Goal: Communication & Community: Participate in discussion

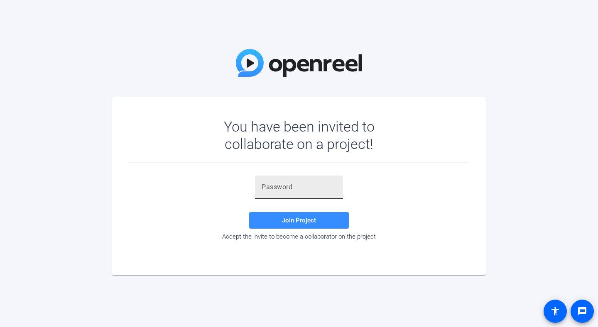
click at [317, 183] on input "text" at bounding box center [299, 187] width 75 height 10
paste input "ro&,~W"
type input "ro&,~W"
click at [297, 227] on span at bounding box center [299, 221] width 100 height 20
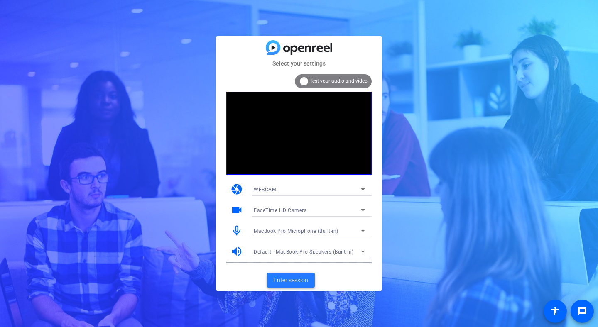
click at [298, 280] on span "Enter session" at bounding box center [291, 280] width 34 height 9
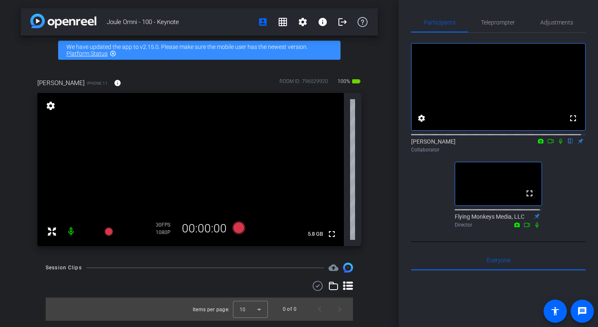
click at [550, 145] on mat-icon at bounding box center [551, 140] width 10 height 7
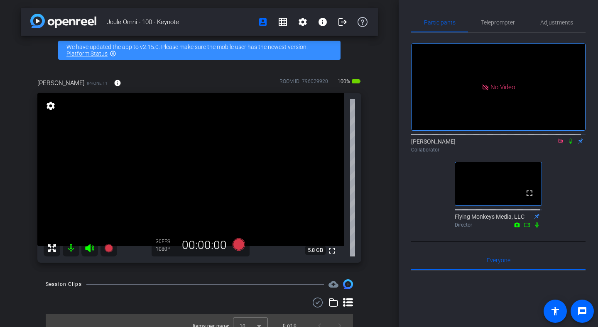
click at [561, 145] on mat-icon at bounding box center [561, 140] width 10 height 7
click at [547, 144] on icon at bounding box center [550, 141] width 7 height 6
click at [569, 144] on icon at bounding box center [570, 141] width 3 height 5
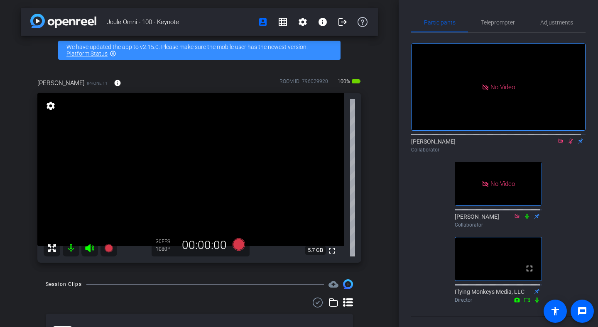
click at [569, 144] on icon at bounding box center [571, 141] width 5 height 5
click at [569, 144] on icon at bounding box center [570, 141] width 3 height 5
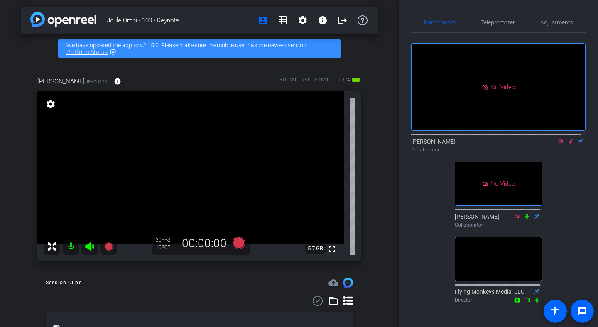
scroll to position [1, 0]
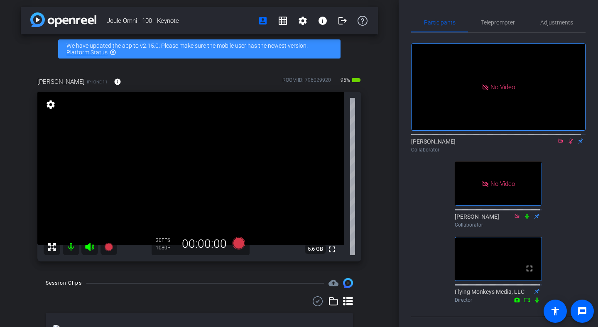
type input "HCM AJ Script"
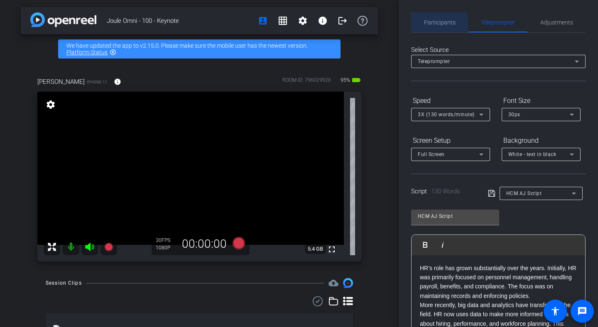
click at [434, 24] on span "Participants" at bounding box center [440, 23] width 32 height 6
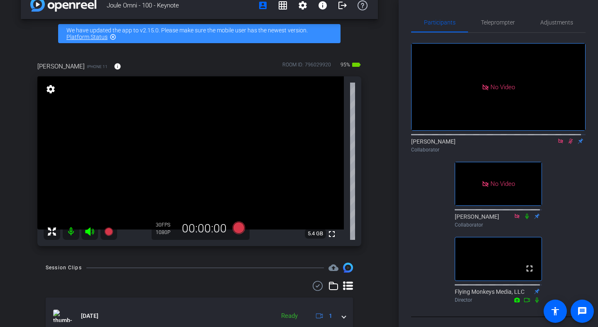
scroll to position [19, 0]
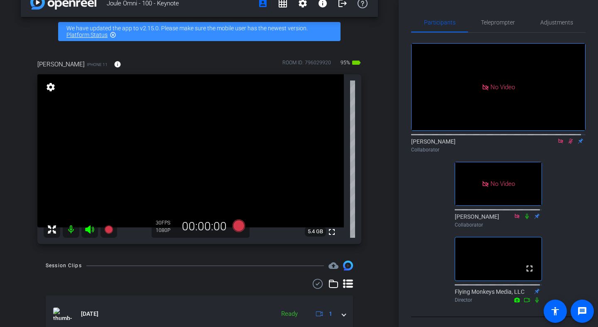
click at [567, 139] on icon at bounding box center [570, 141] width 7 height 6
click at [567, 140] on icon at bounding box center [570, 141] width 7 height 6
click at [566, 142] on mat-icon at bounding box center [571, 140] width 10 height 7
click at [569, 139] on icon at bounding box center [570, 141] width 3 height 5
click at [567, 139] on icon at bounding box center [570, 141] width 7 height 6
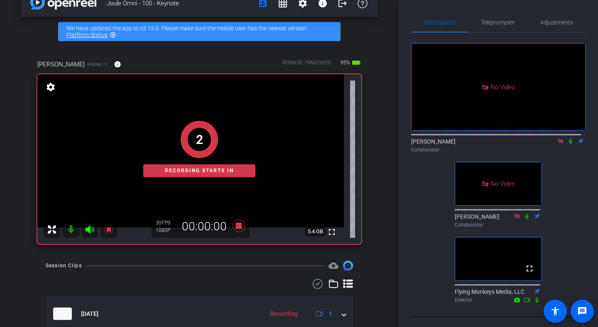
click at [567, 139] on icon at bounding box center [570, 141] width 7 height 6
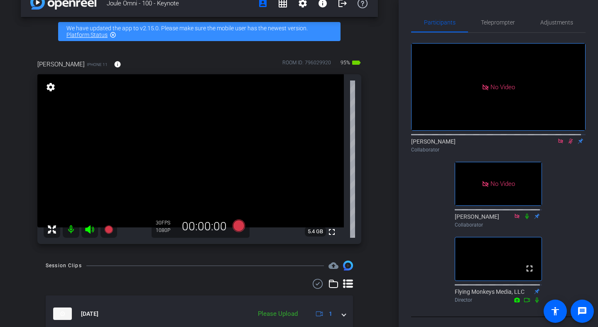
click at [567, 139] on icon at bounding box center [570, 141] width 7 height 6
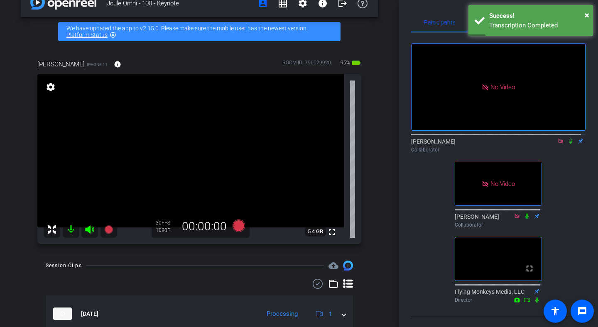
click at [567, 139] on icon at bounding box center [570, 141] width 7 height 6
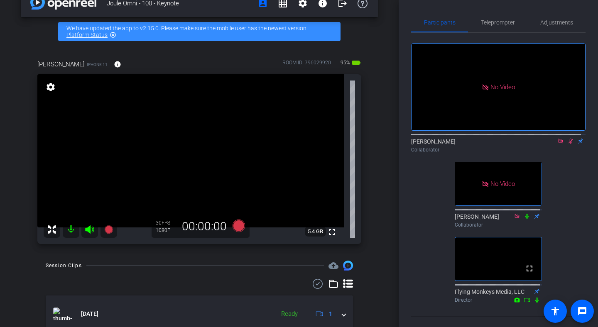
click at [569, 138] on icon at bounding box center [570, 141] width 7 height 6
click at [567, 139] on icon at bounding box center [570, 141] width 7 height 6
click at [567, 140] on icon at bounding box center [570, 141] width 7 height 6
click at [567, 141] on icon at bounding box center [570, 141] width 7 height 6
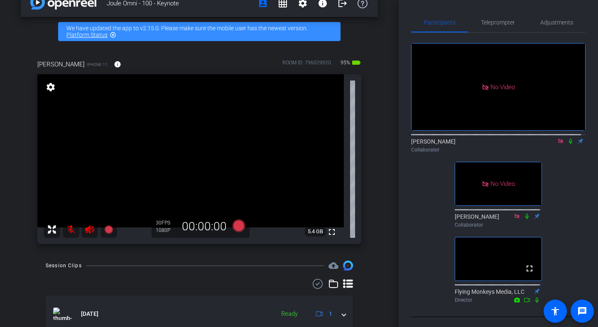
click at [568, 141] on icon at bounding box center [570, 141] width 7 height 6
click at [567, 138] on icon at bounding box center [570, 141] width 7 height 6
click at [567, 141] on icon at bounding box center [570, 141] width 7 height 6
click at [569, 139] on icon at bounding box center [571, 141] width 5 height 5
click at [569, 139] on icon at bounding box center [570, 141] width 3 height 5
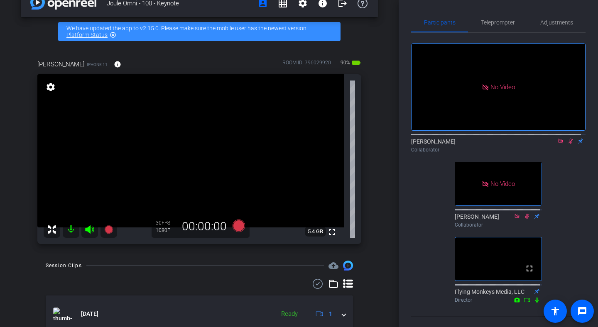
click at [569, 140] on icon at bounding box center [571, 141] width 5 height 5
click at [567, 146] on div "Collaborator" at bounding box center [498, 149] width 174 height 7
click at [569, 138] on icon at bounding box center [570, 141] width 7 height 6
click at [569, 140] on icon at bounding box center [570, 141] width 3 height 5
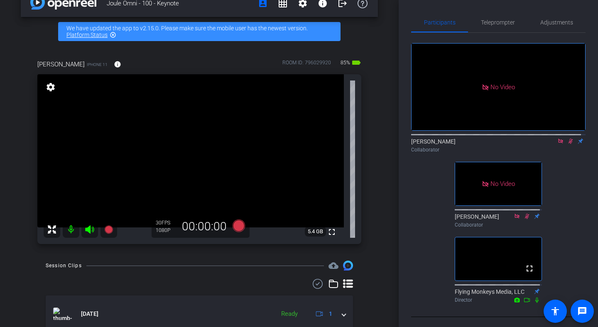
click at [567, 138] on icon at bounding box center [570, 141] width 7 height 6
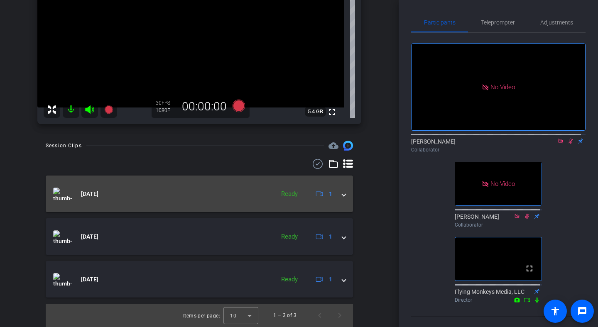
click at [337, 200] on mat-expansion-panel-header "[DATE] Ready 1" at bounding box center [199, 194] width 307 height 37
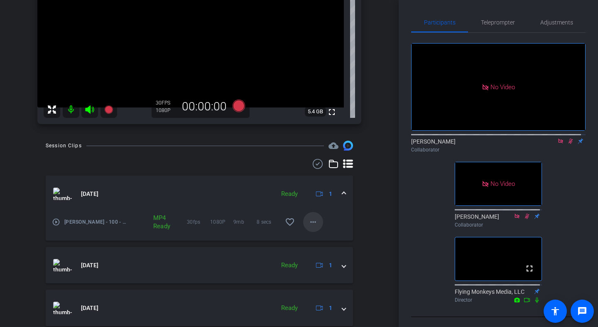
click at [310, 223] on mat-icon "more_horiz" at bounding box center [313, 222] width 10 height 10
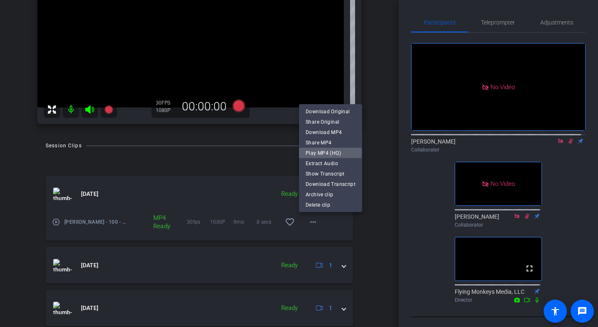
click at [324, 152] on span "Play MP4 (HQ)" at bounding box center [331, 153] width 50 height 10
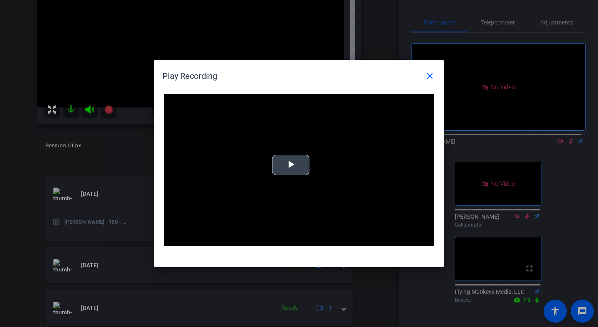
click at [291, 165] on span "Video Player" at bounding box center [291, 165] width 0 height 0
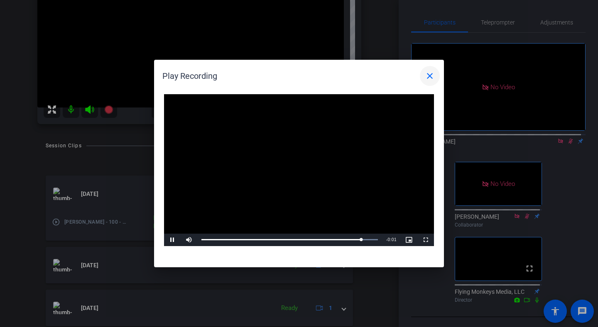
click at [430, 79] on mat-icon "close" at bounding box center [430, 76] width 10 height 10
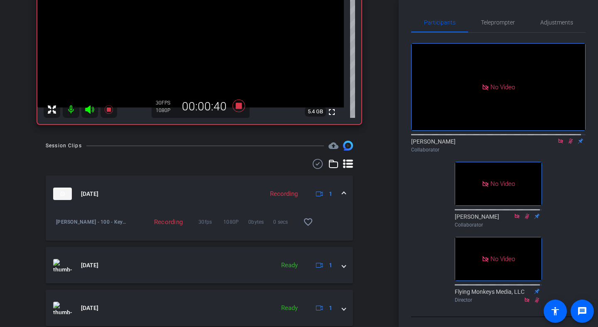
drag, startPoint x: 398, startPoint y: 94, endPoint x: 398, endPoint y: 76, distance: 17.9
click at [398, 76] on div "Joule Omni - 100 - Keynote account_box grid_on settings info logout We have upd…" at bounding box center [299, 163] width 598 height 327
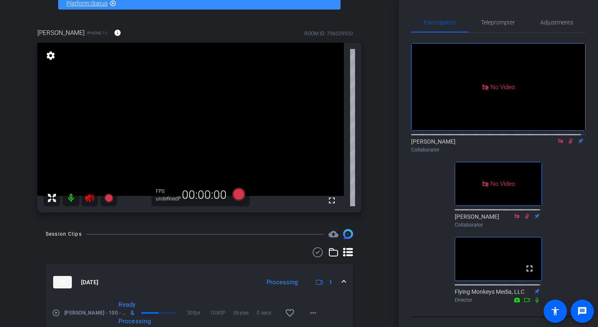
scroll to position [57, 0]
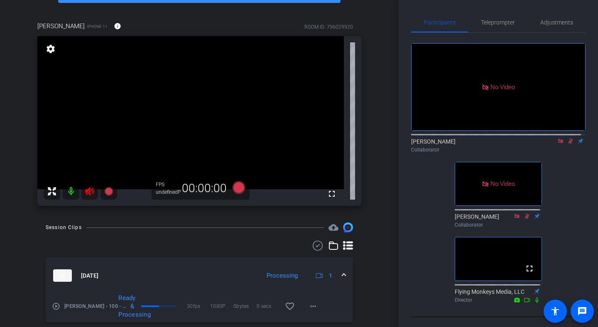
click at [567, 141] on icon at bounding box center [570, 141] width 7 height 6
click at [569, 139] on icon at bounding box center [571, 141] width 5 height 5
click at [568, 138] on icon at bounding box center [570, 141] width 7 height 6
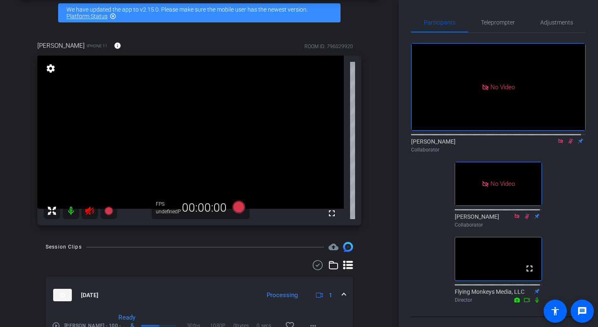
scroll to position [38, 0]
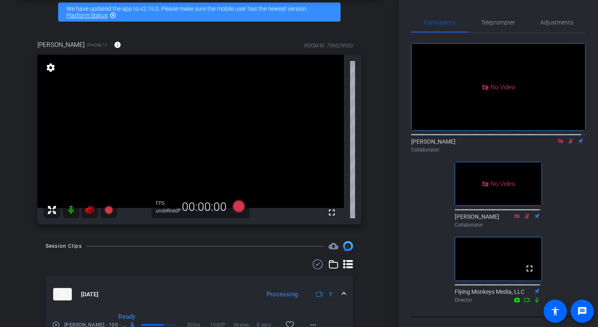
click at [567, 140] on icon at bounding box center [570, 141] width 7 height 6
click at [488, 25] on span "Teleprompter" at bounding box center [498, 23] width 34 height 6
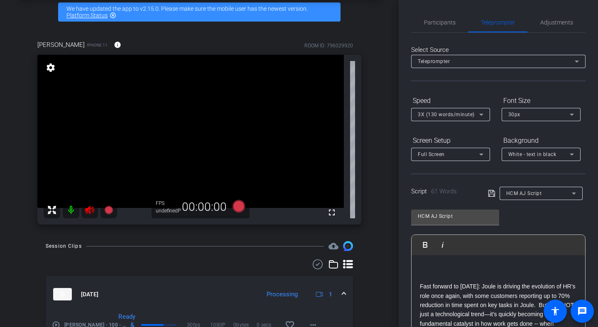
click at [552, 33] on div "Select Source Teleprompter Speed 3X (130 words/minute) Font Size 30px Screen Se…" at bounding box center [498, 237] width 174 height 409
click at [551, 26] on span "Adjustments" at bounding box center [556, 22] width 33 height 20
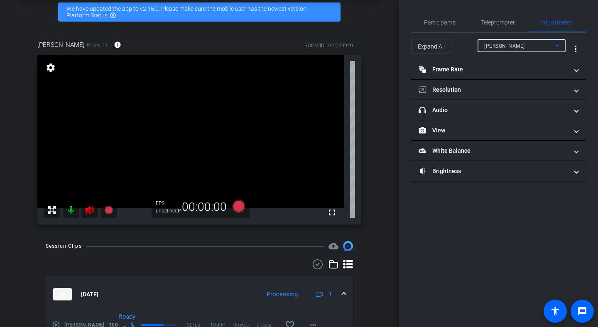
click at [544, 49] on div "[PERSON_NAME]" at bounding box center [519, 46] width 71 height 10
click at [536, 49] on div at bounding box center [299, 163] width 598 height 327
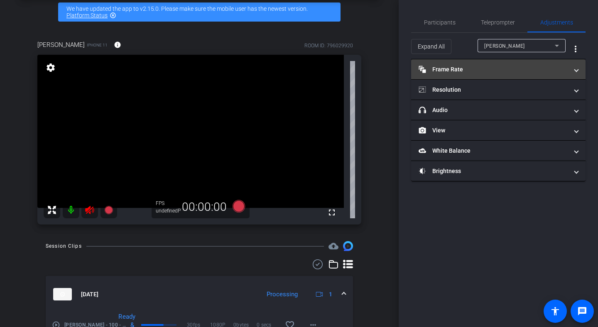
click at [513, 64] on mat-expansion-panel-header "Frame Rate Frame Rate" at bounding box center [498, 69] width 174 height 20
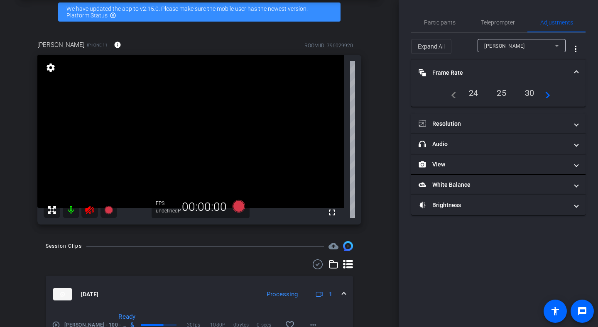
click at [499, 113] on mat-accordion "Frame Rate Frame Rate navigate_before 24 25 30 navigate_next Resolution navigat…" at bounding box center [498, 137] width 174 height 156
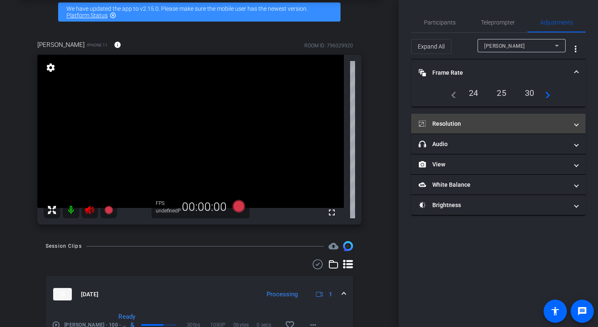
click at [499, 123] on mat-panel-title "Resolution" at bounding box center [494, 124] width 150 height 9
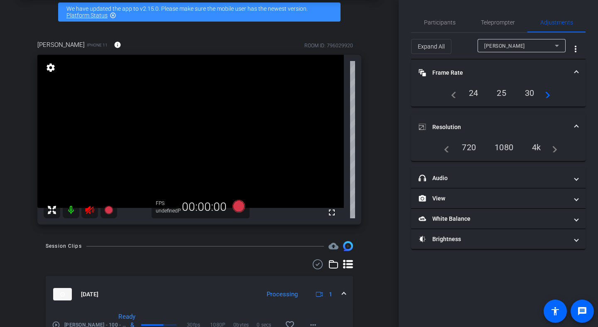
click at [500, 152] on div "1080" at bounding box center [503, 147] width 31 height 14
click at [502, 150] on div "1080" at bounding box center [503, 147] width 31 height 14
click at [502, 147] on div "1080" at bounding box center [503, 147] width 31 height 14
click at [579, 120] on mat-expansion-panel-header "Resolution" at bounding box center [498, 127] width 174 height 27
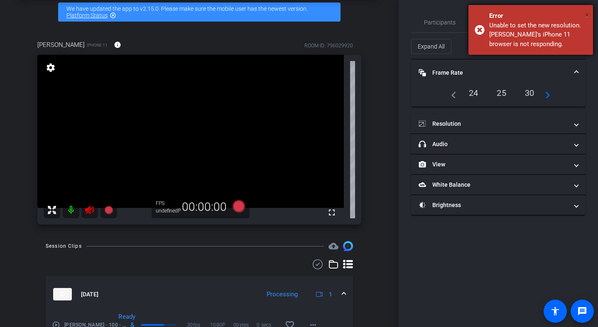
click at [586, 13] on span "×" at bounding box center [587, 15] width 5 height 10
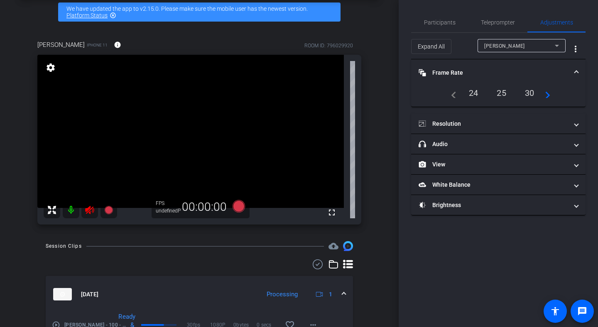
click at [500, 71] on mat-panel-title "Frame Rate Frame Rate" at bounding box center [494, 73] width 150 height 9
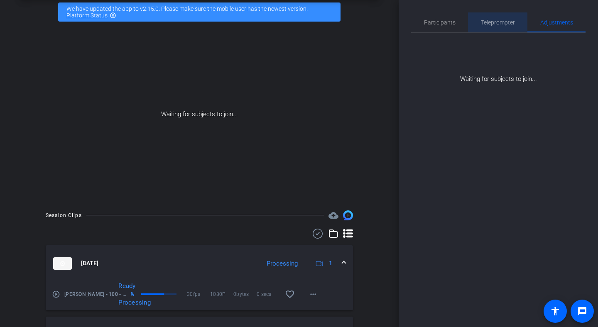
click at [508, 26] on span "Teleprompter" at bounding box center [498, 22] width 34 height 20
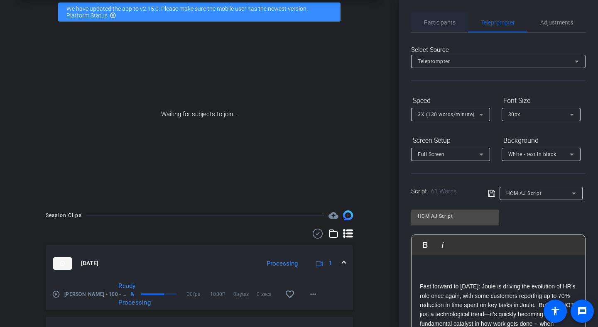
click at [430, 26] on span "Participants" at bounding box center [440, 22] width 32 height 20
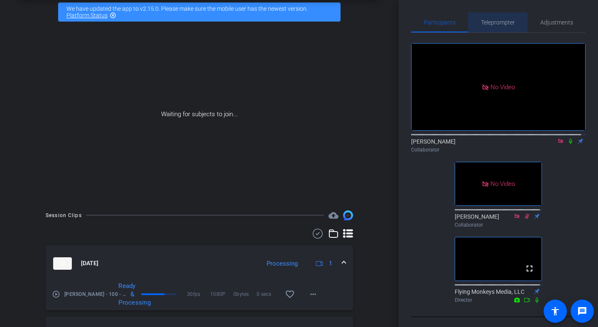
click at [502, 31] on span "Teleprompter" at bounding box center [498, 22] width 34 height 20
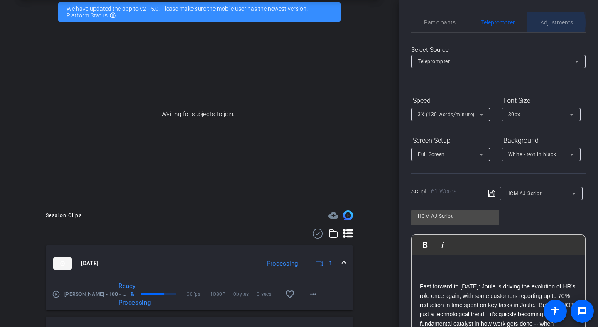
click at [547, 23] on span "Adjustments" at bounding box center [556, 23] width 33 height 6
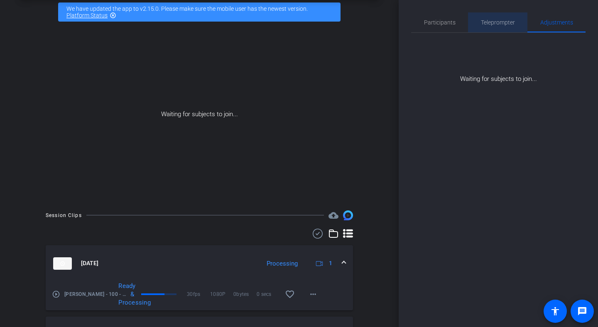
click at [502, 21] on span "Teleprompter" at bounding box center [498, 23] width 34 height 6
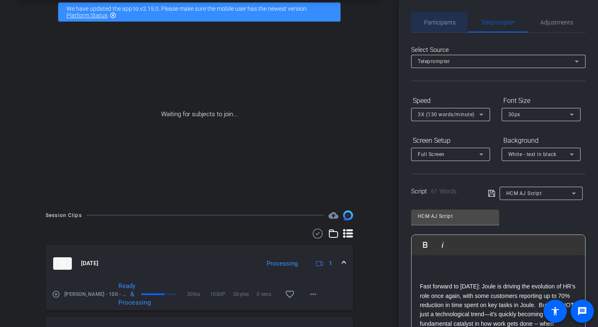
click at [428, 21] on span "Participants" at bounding box center [440, 23] width 32 height 6
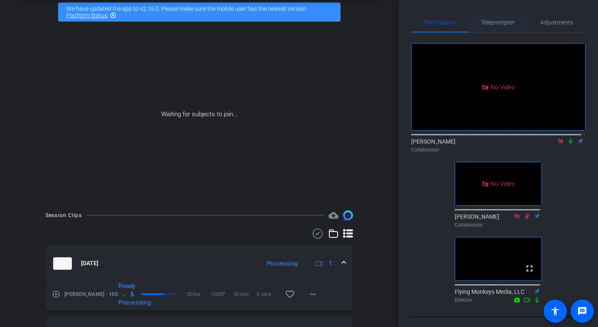
click at [497, 27] on span "Teleprompter" at bounding box center [498, 22] width 34 height 20
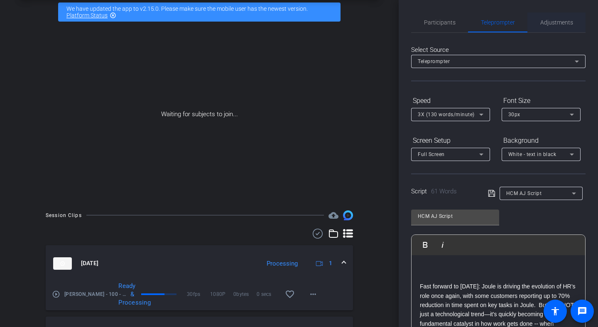
click at [543, 24] on span "Adjustments" at bounding box center [556, 23] width 33 height 6
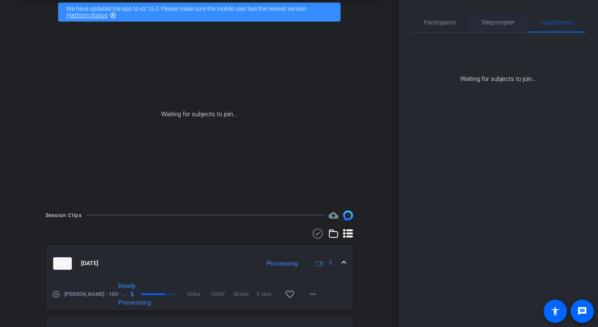
click at [493, 25] on span "Teleprompter" at bounding box center [498, 23] width 34 height 6
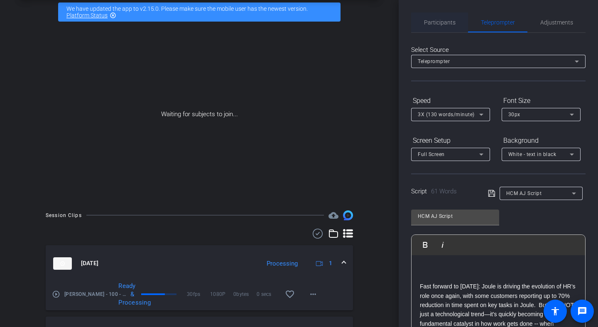
click at [434, 20] on span "Participants" at bounding box center [440, 23] width 32 height 6
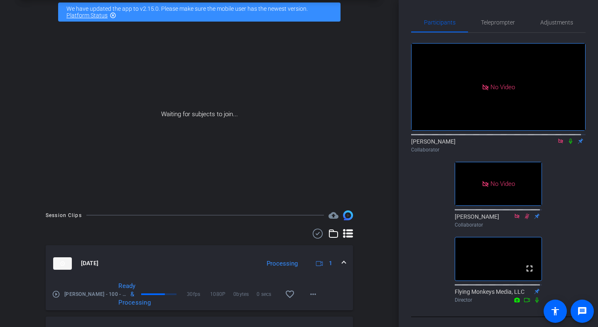
click at [569, 140] on icon at bounding box center [570, 141] width 3 height 5
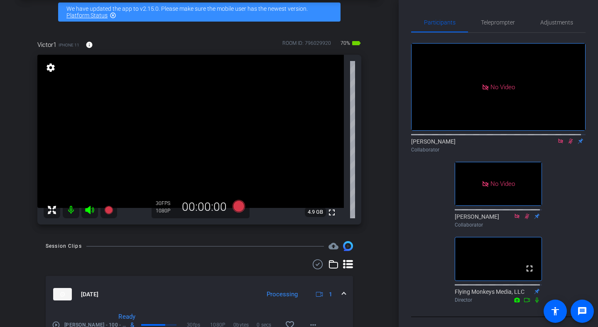
click at [567, 140] on icon at bounding box center [570, 141] width 7 height 6
click at [556, 20] on span "Adjustments" at bounding box center [556, 23] width 33 height 6
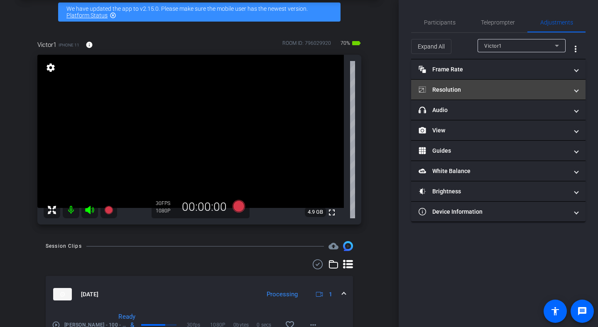
click at [496, 87] on mat-panel-title "Resolution" at bounding box center [494, 90] width 150 height 9
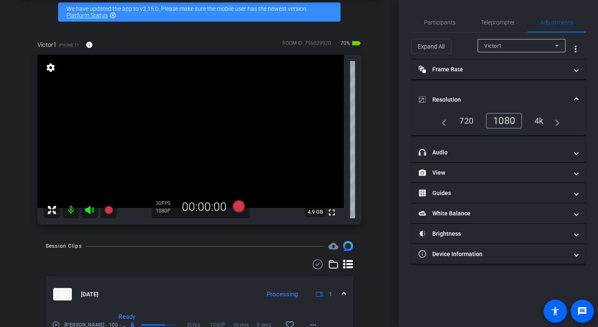
click at [496, 87] on mat-expansion-panel-header "Resolution" at bounding box center [498, 99] width 174 height 27
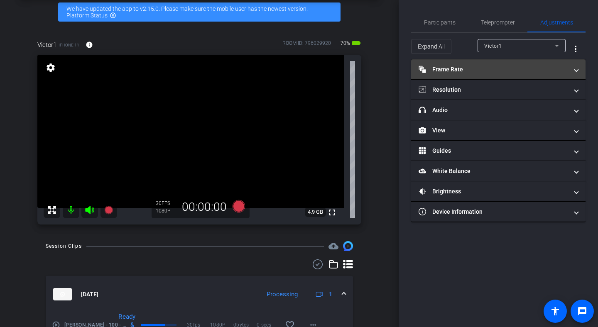
click at [500, 70] on mat-panel-title "Frame Rate Frame Rate" at bounding box center [494, 69] width 150 height 9
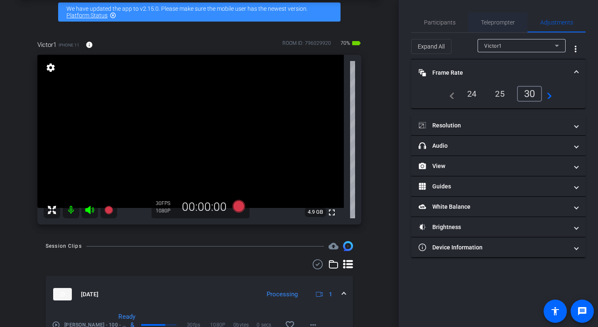
click at [494, 25] on span "Teleprompter" at bounding box center [498, 23] width 34 height 6
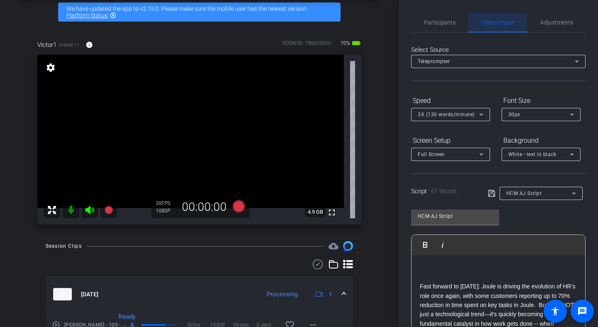
click at [491, 26] on span "Teleprompter" at bounding box center [498, 22] width 34 height 20
click at [550, 25] on span "Adjustments" at bounding box center [556, 23] width 33 height 6
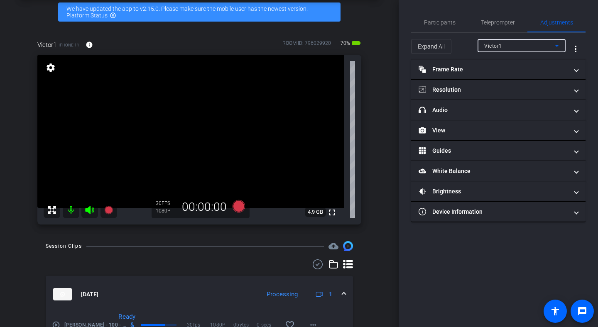
click at [504, 49] on div "Victor1" at bounding box center [519, 46] width 71 height 10
click at [504, 49] on div at bounding box center [299, 163] width 598 height 327
click at [496, 25] on span "Teleprompter" at bounding box center [498, 23] width 34 height 6
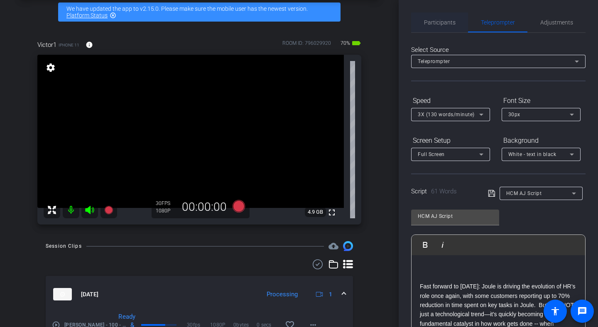
click at [420, 25] on div "Participants" at bounding box center [439, 22] width 57 height 20
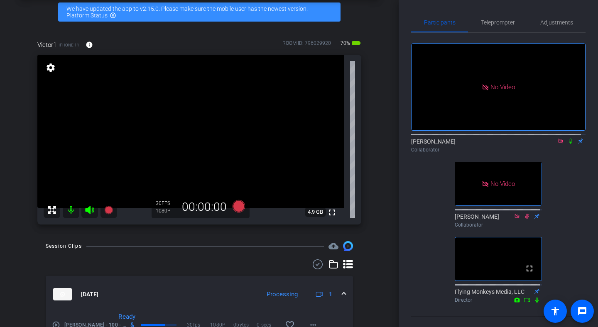
click at [568, 142] on icon at bounding box center [570, 141] width 7 height 6
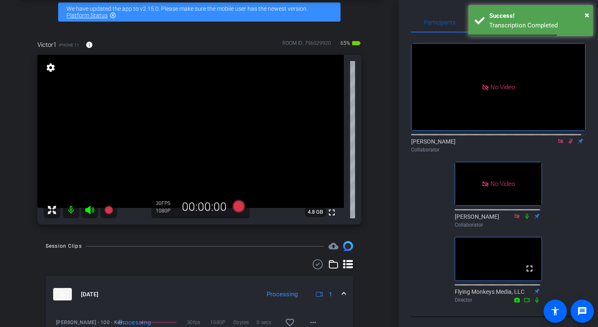
click at [567, 138] on icon at bounding box center [570, 141] width 7 height 6
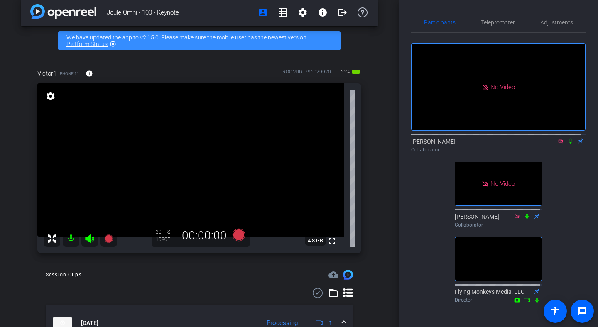
scroll to position [0, 0]
